Goal: Navigation & Orientation: Find specific page/section

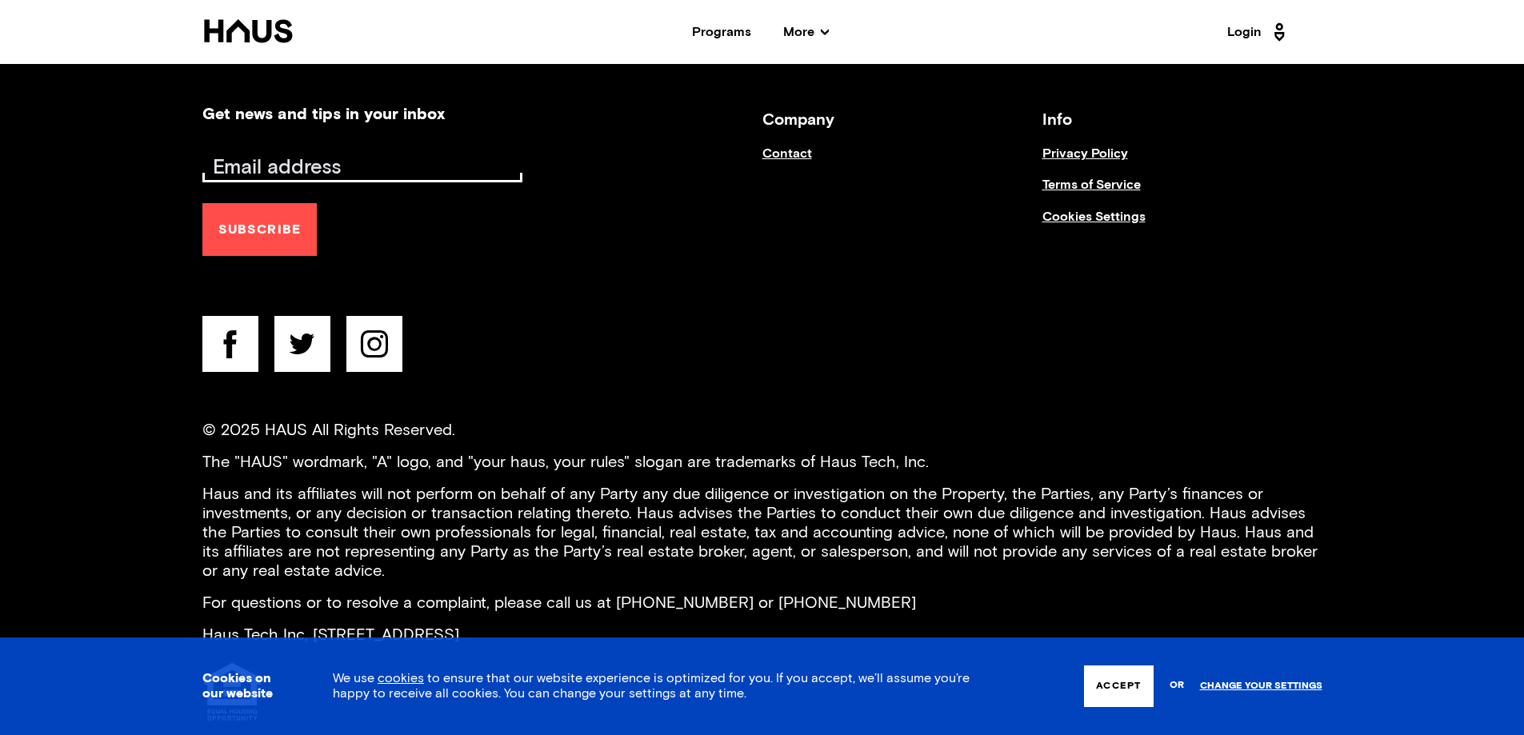
scroll to position [6516, 0]
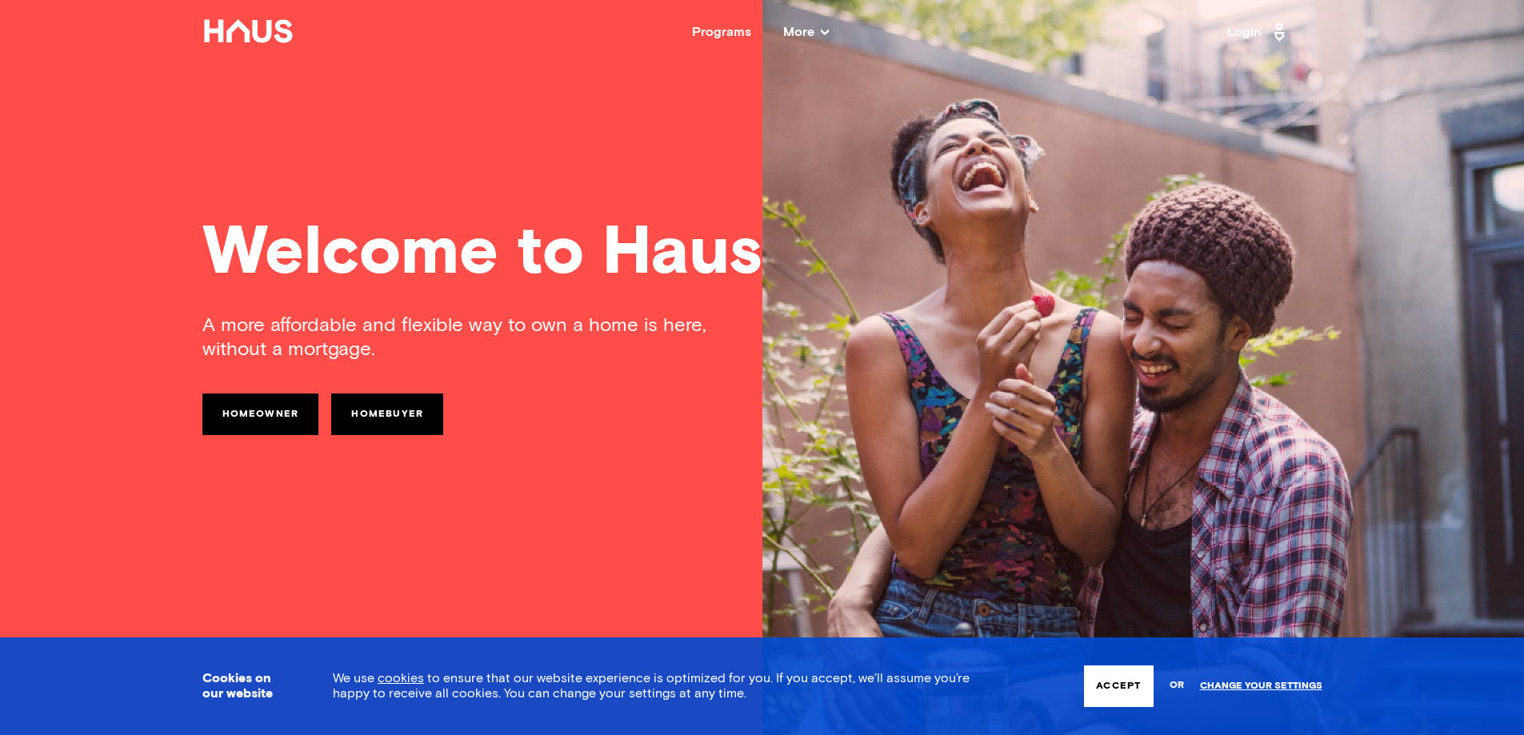
click at [825, 35] on icon at bounding box center [825, 32] width 8 height 8
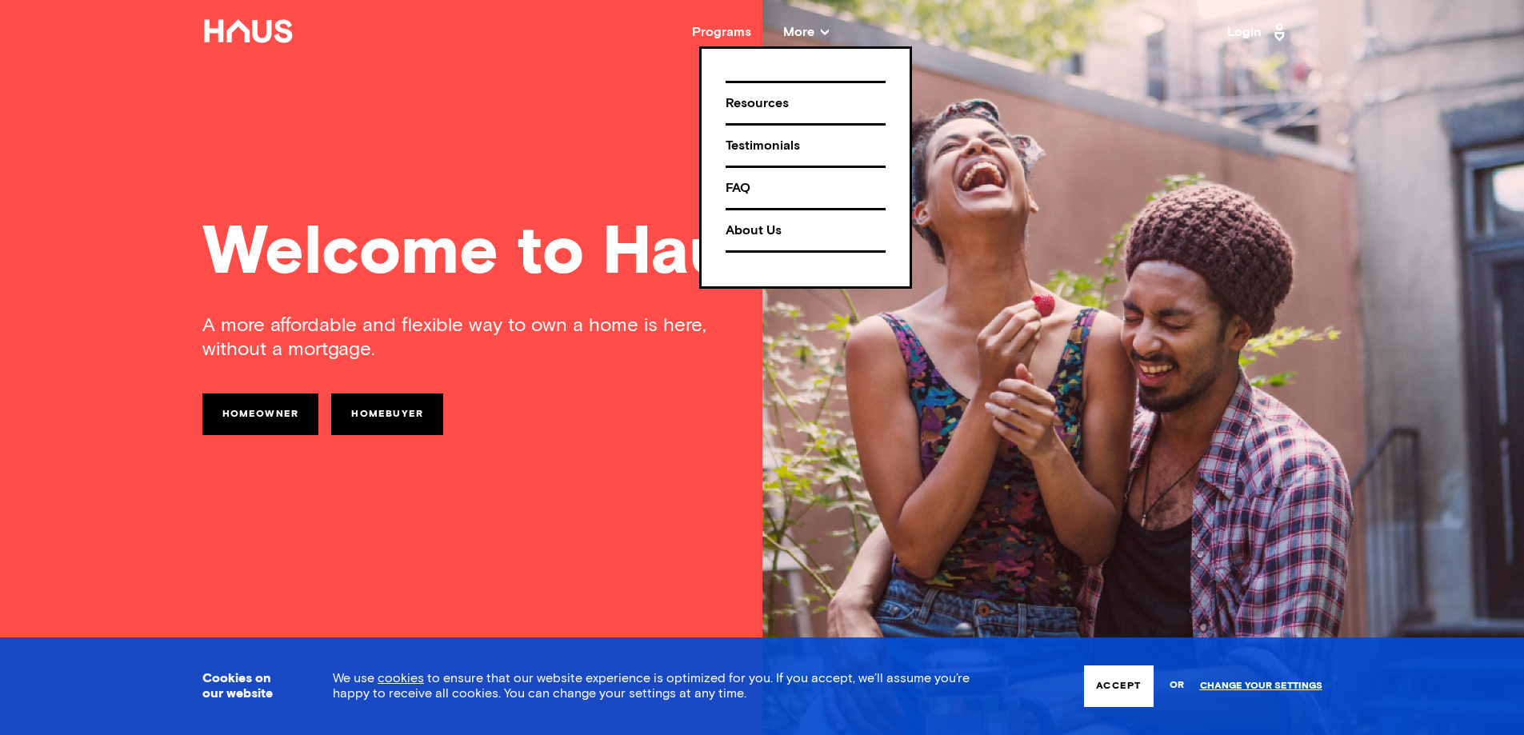
click at [825, 35] on icon at bounding box center [825, 32] width 8 height 8
click at [717, 29] on div "Programs" at bounding box center [721, 32] width 59 height 13
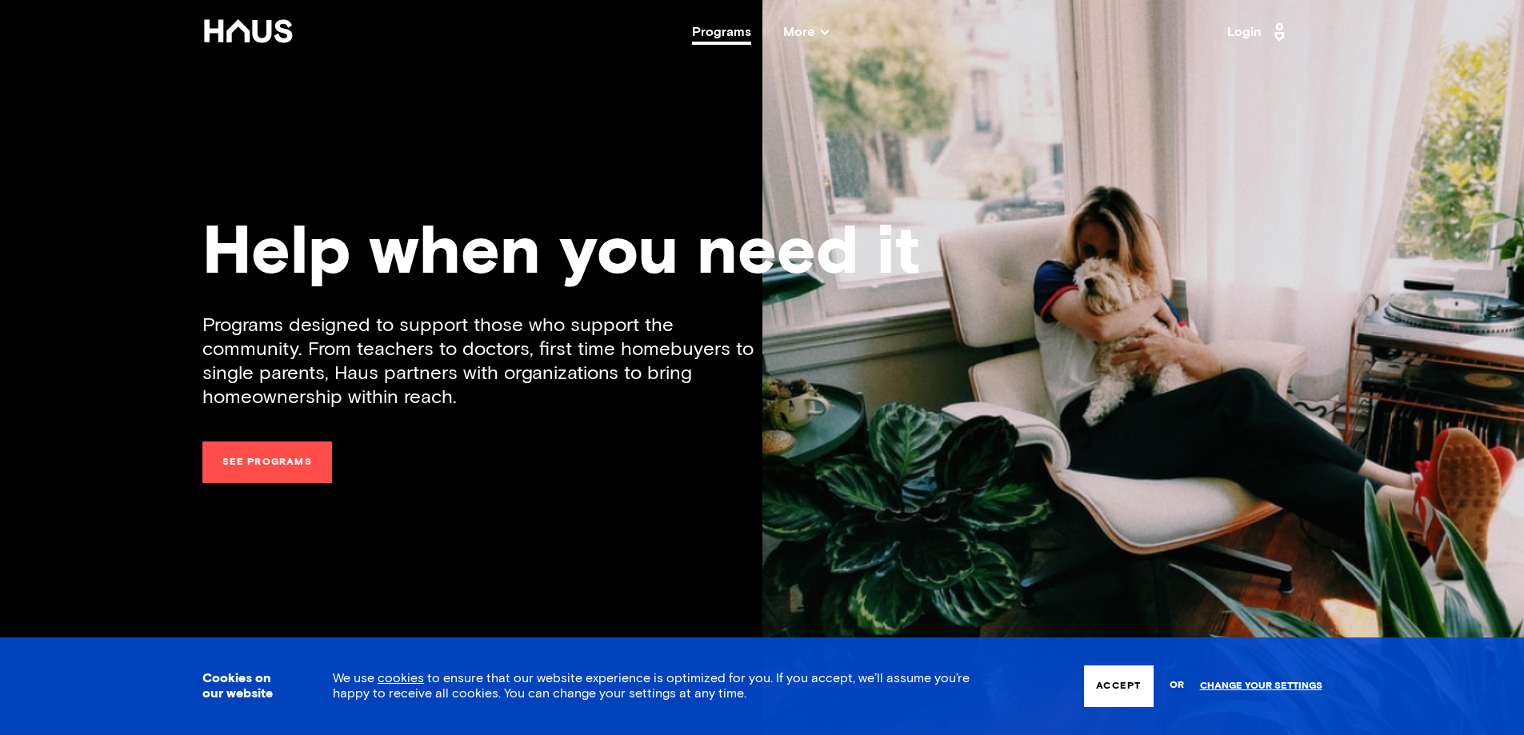
click at [1240, 36] on link "Login" at bounding box center [1258, 32] width 62 height 26
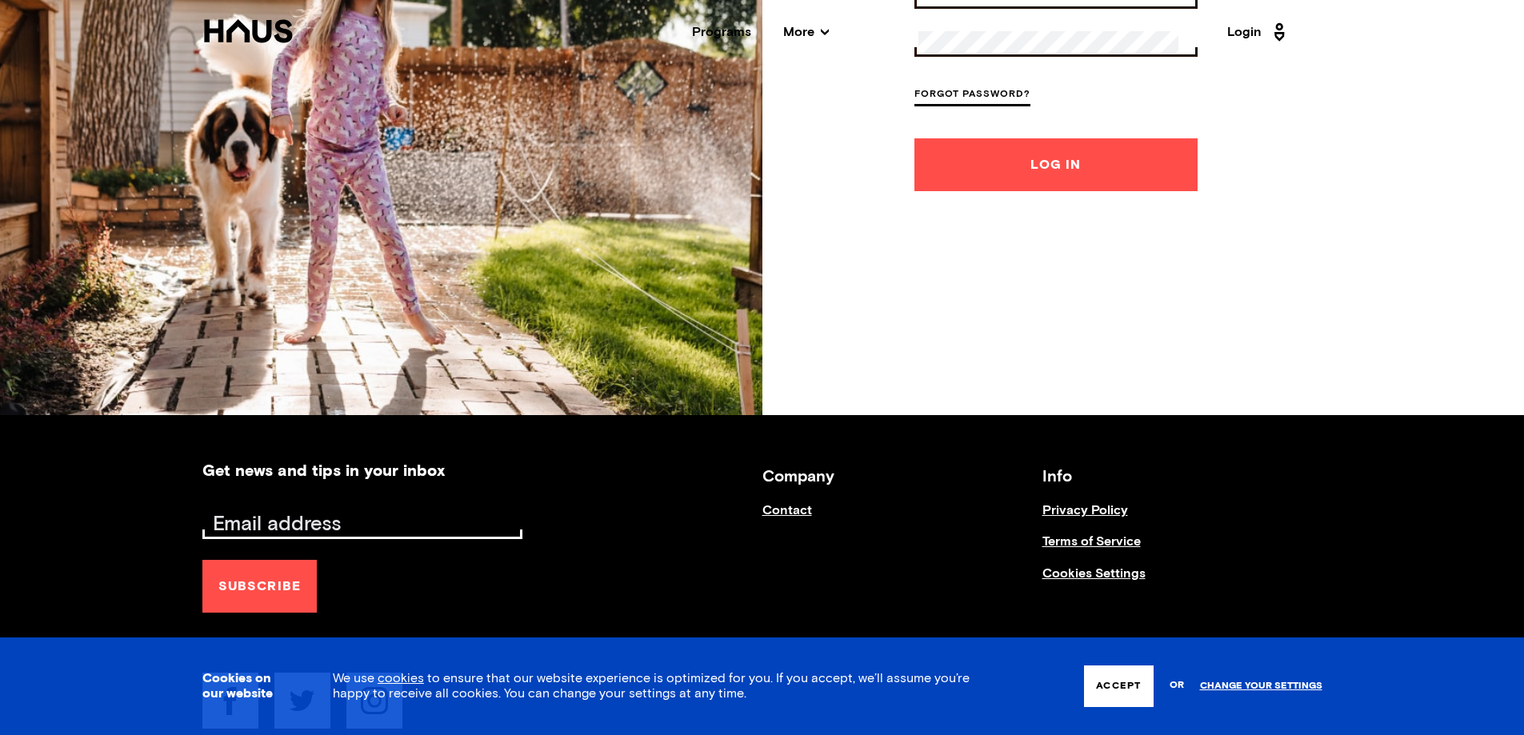
scroll to position [714, 0]
